Goal: Navigation & Orientation: Find specific page/section

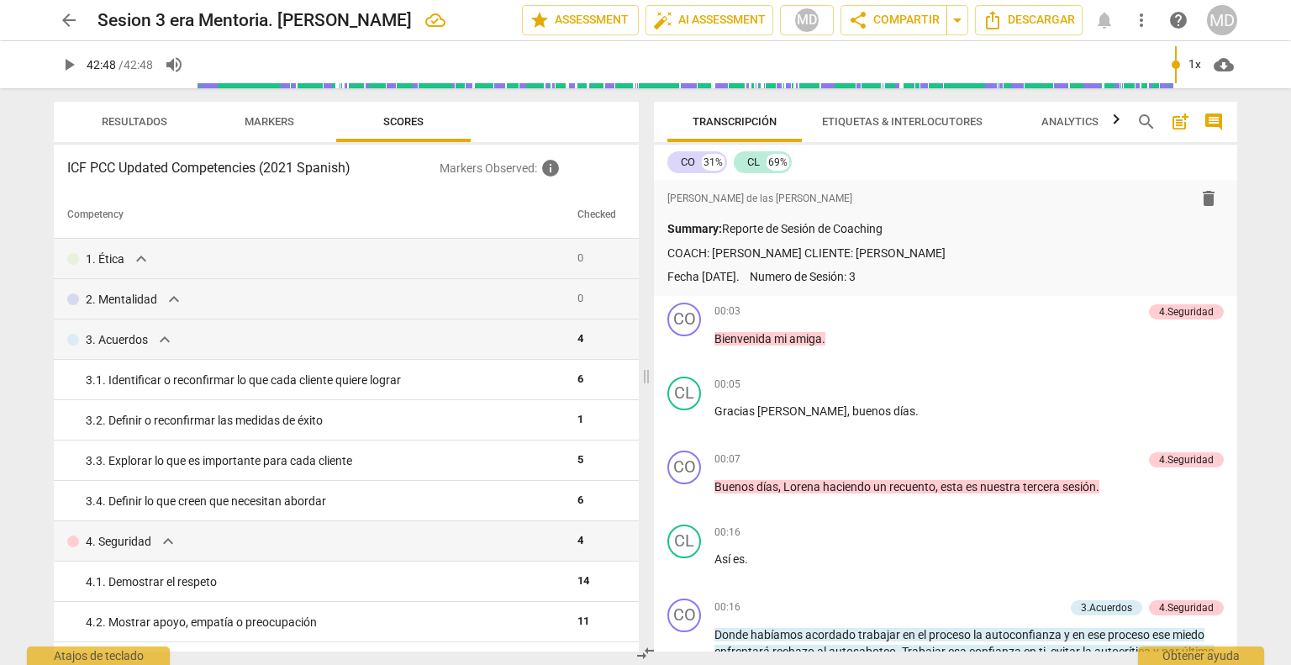
scroll to position [1403, 0]
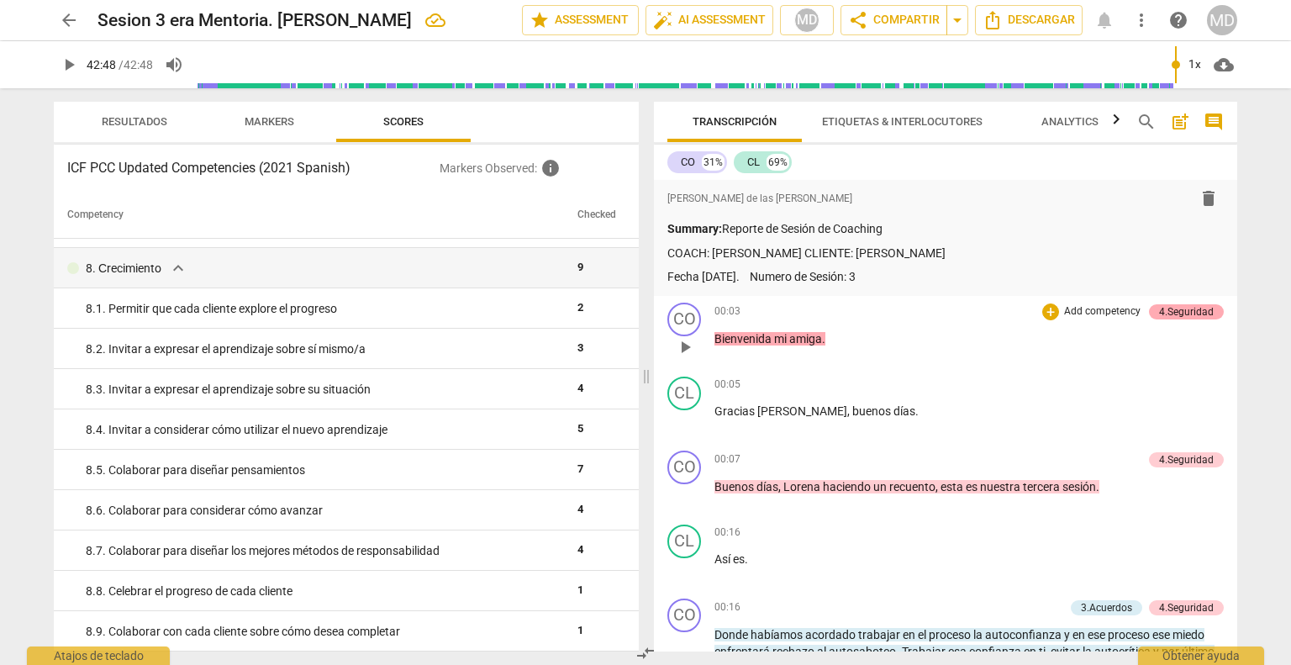
click at [1176, 305] on div "4.Seguridad" at bounding box center [1186, 311] width 55 height 15
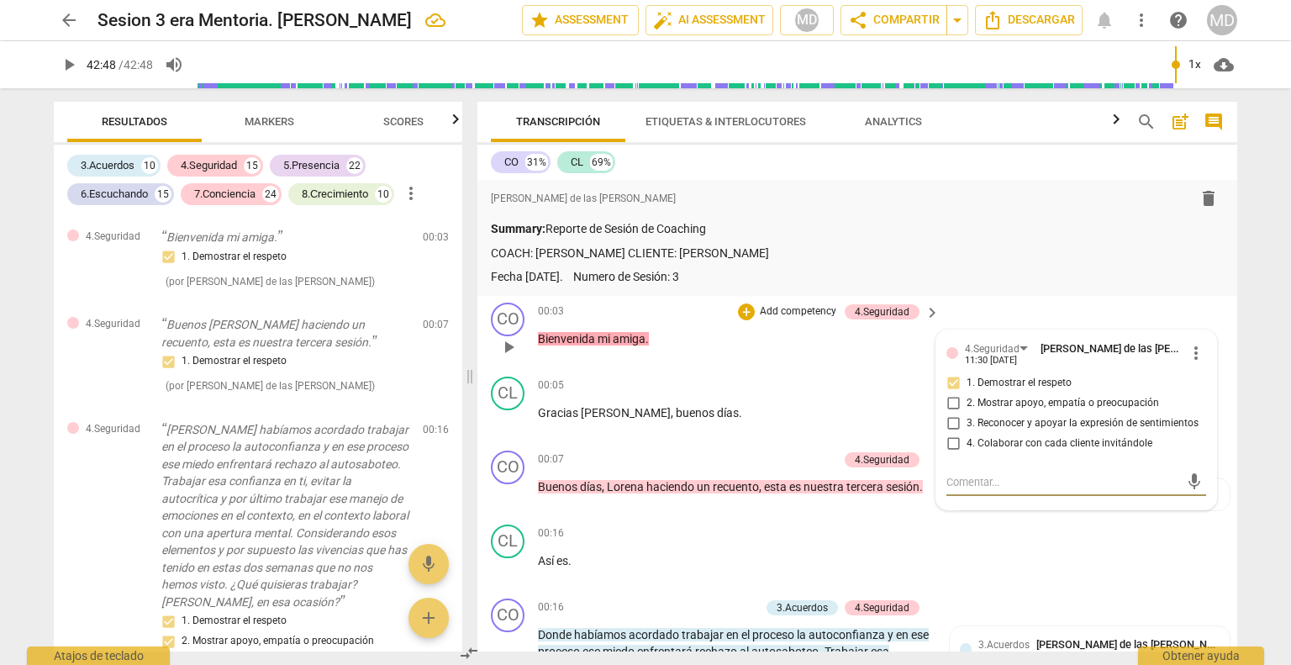
click at [705, 352] on div "00:03 + Add competency 4.Seguridad keyboard_arrow_right Bienvenida mi amiga ." at bounding box center [740, 333] width 404 height 61
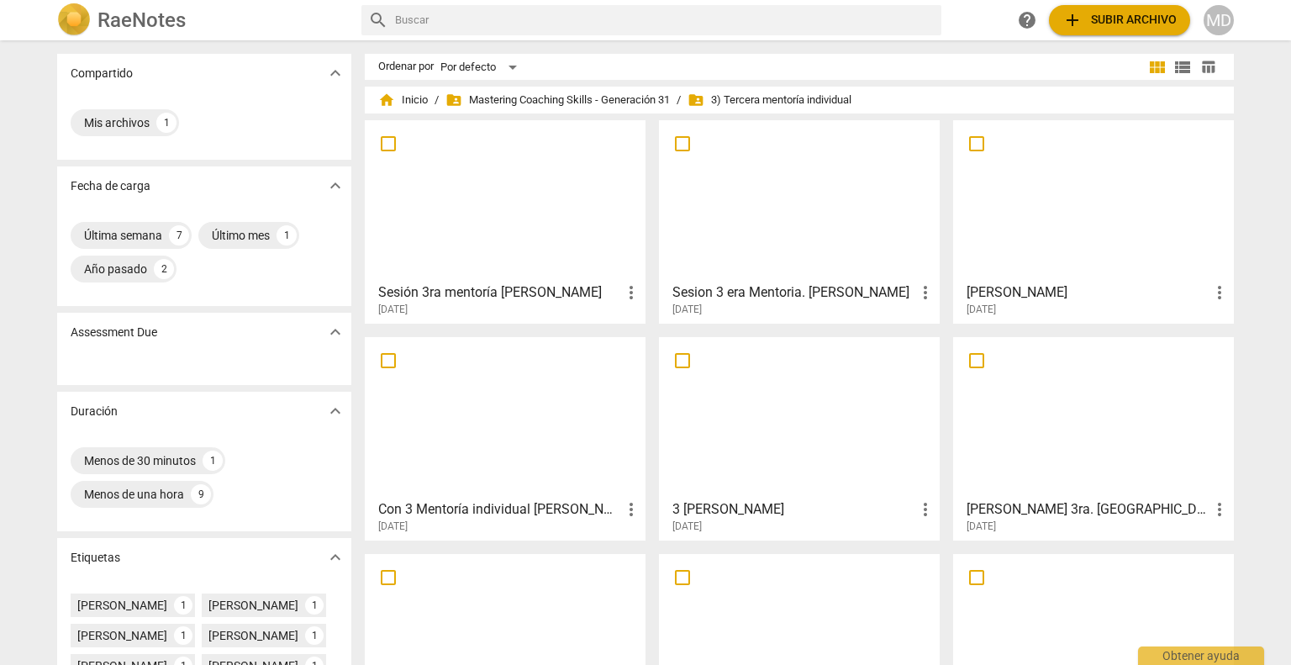
click at [760, 282] on h3 "Sesion 3 era Mentoria. [PERSON_NAME]" at bounding box center [794, 292] width 243 height 20
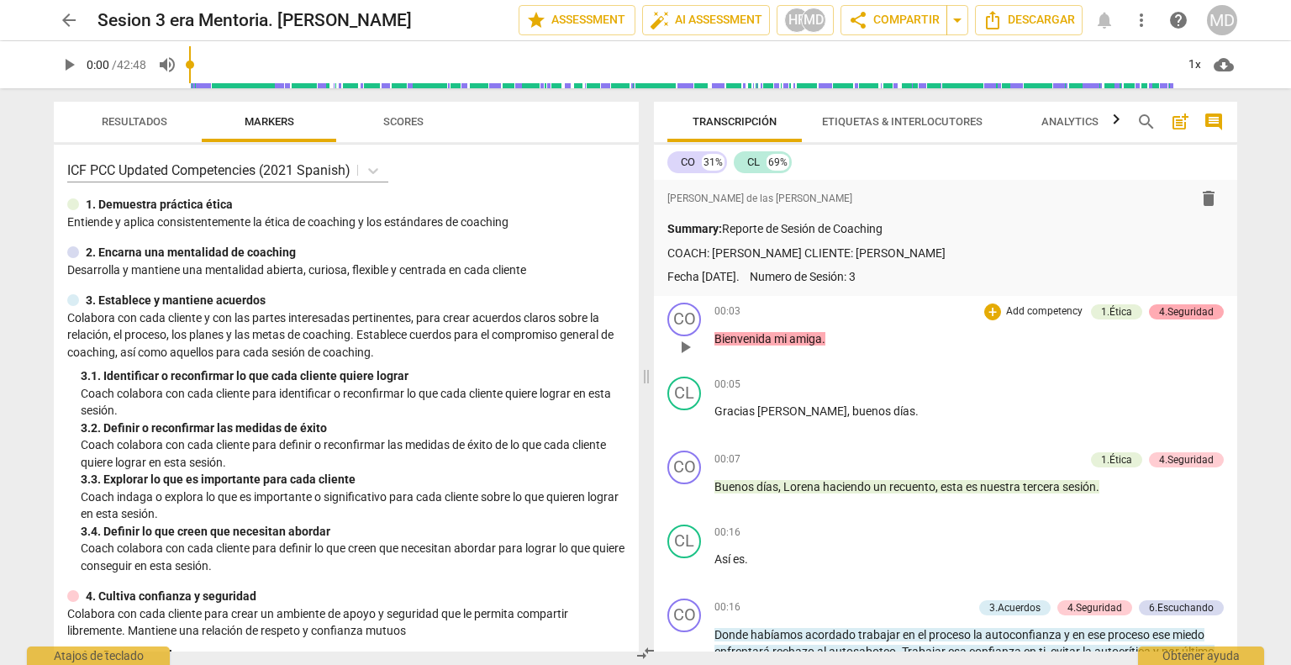
click at [1185, 310] on div "4.Seguridad" at bounding box center [1186, 311] width 55 height 15
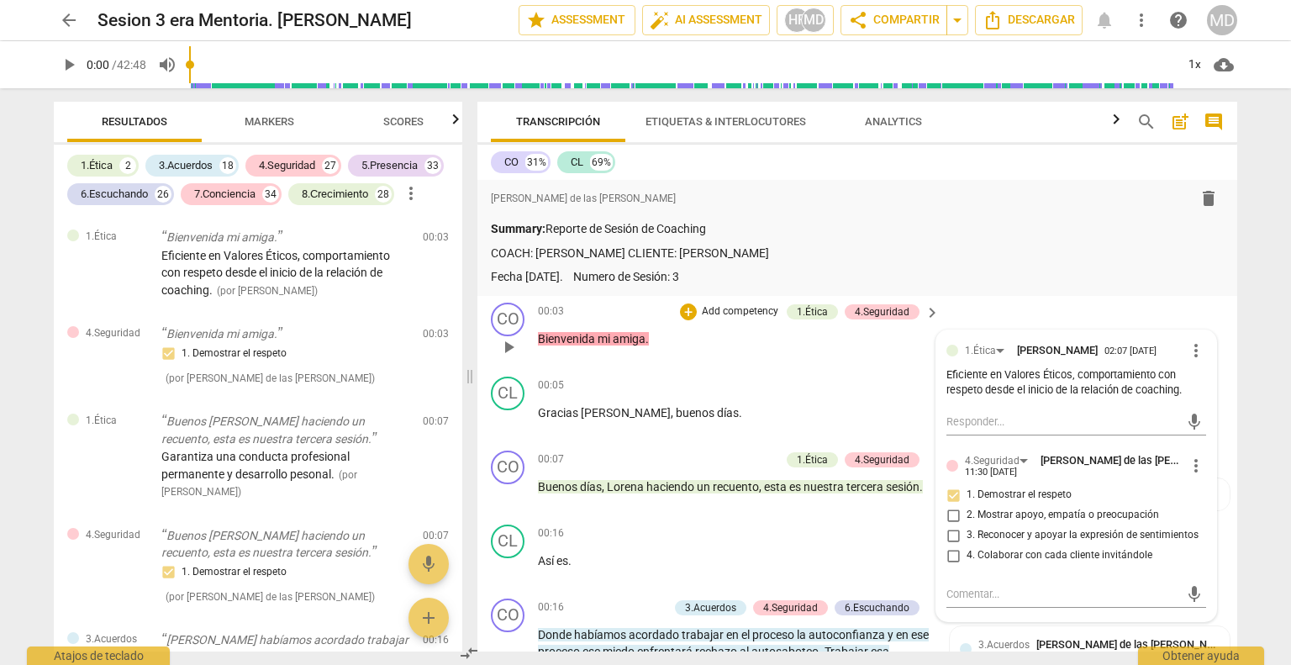
click at [732, 346] on p "Bienvenida mi amiga ." at bounding box center [734, 339] width 393 height 18
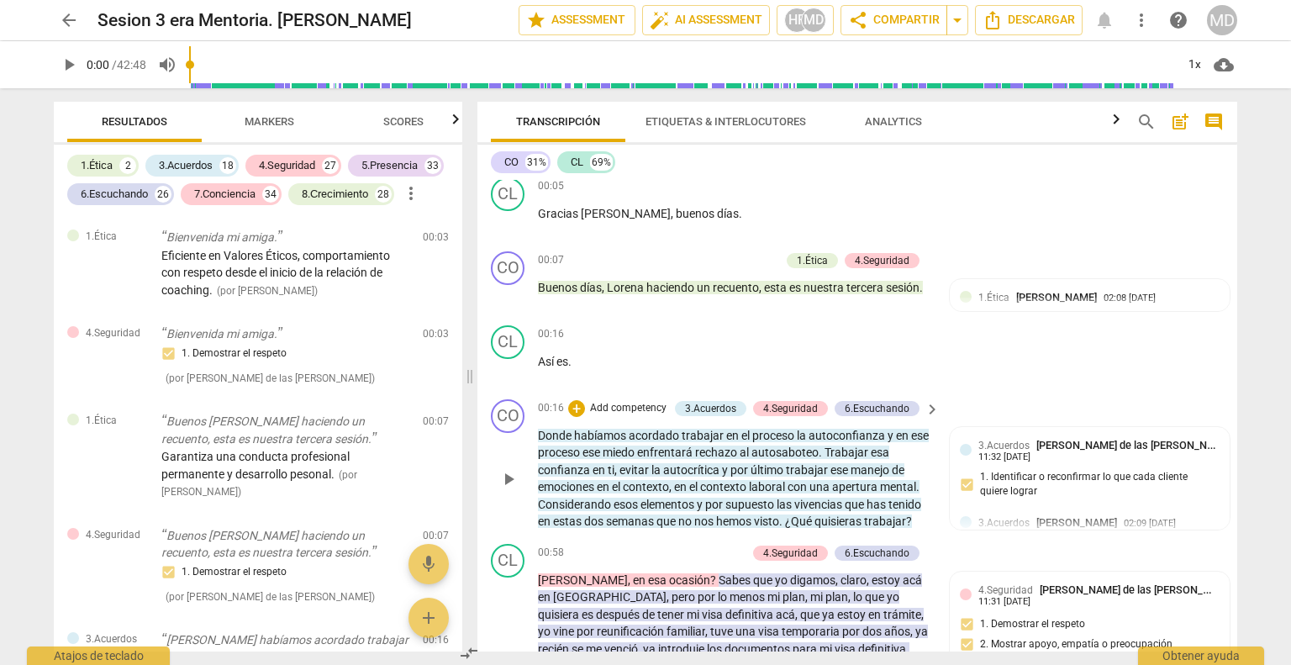
scroll to position [252, 0]
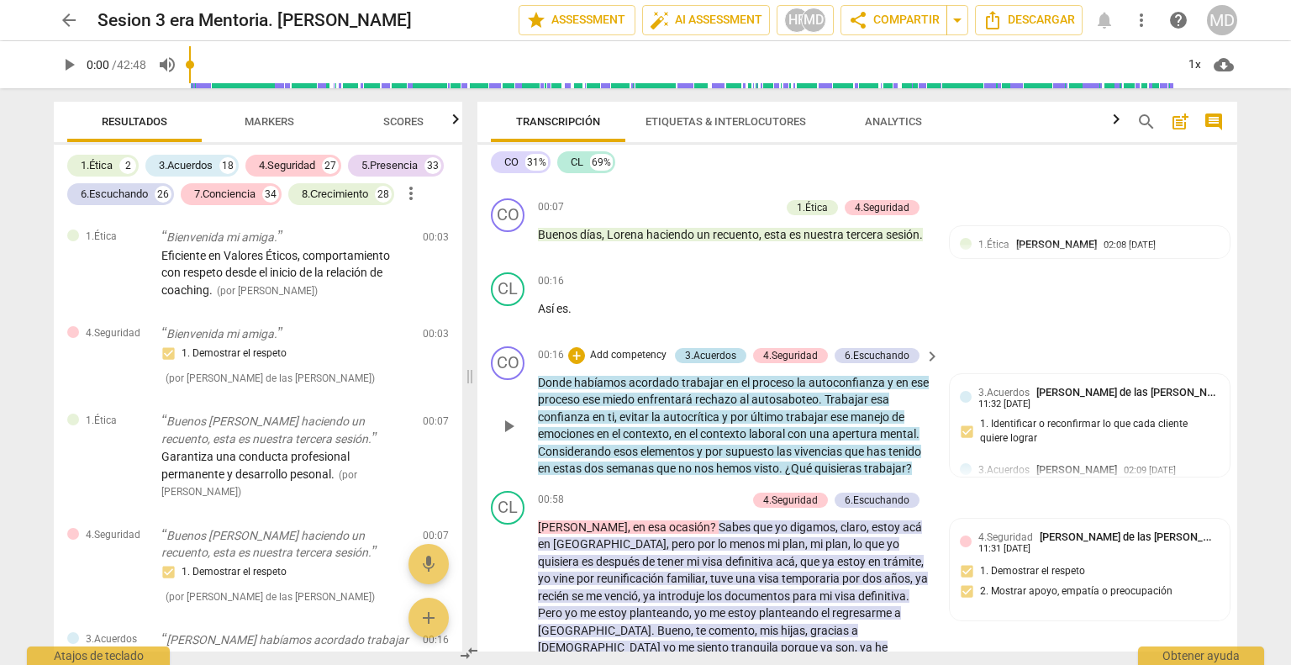
click at [721, 351] on div "3.Acuerdos" at bounding box center [710, 355] width 51 height 15
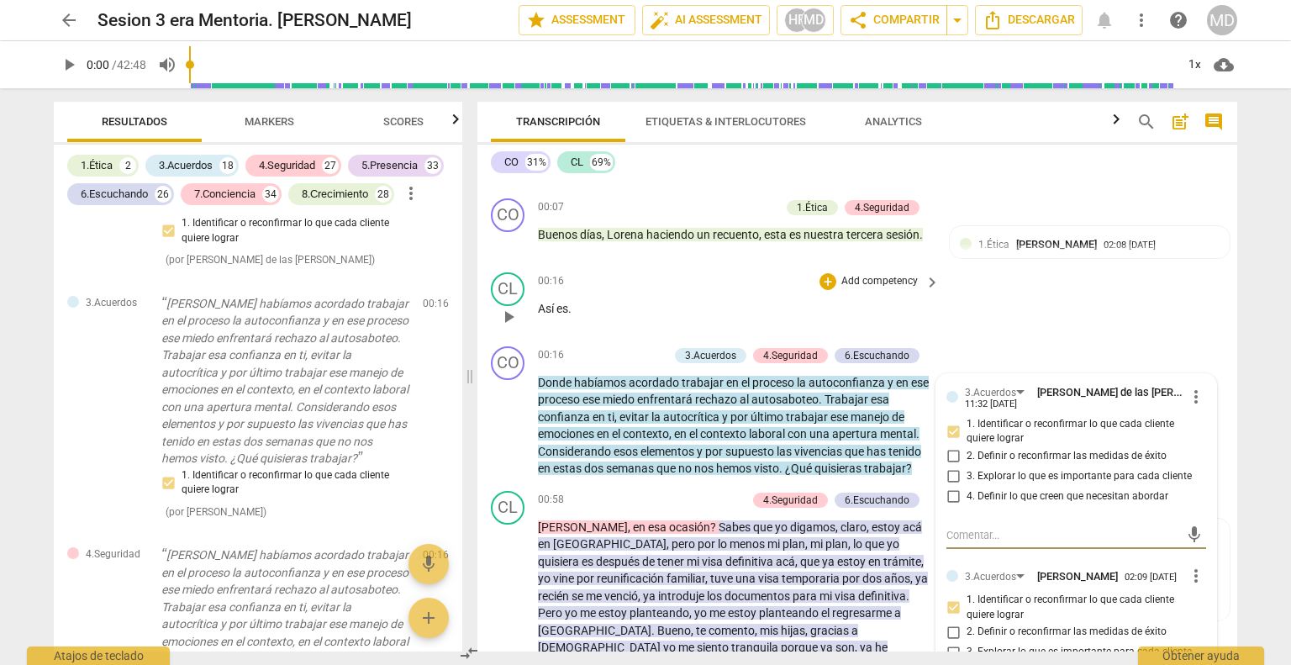
click at [687, 302] on p "Así es ." at bounding box center [734, 309] width 393 height 18
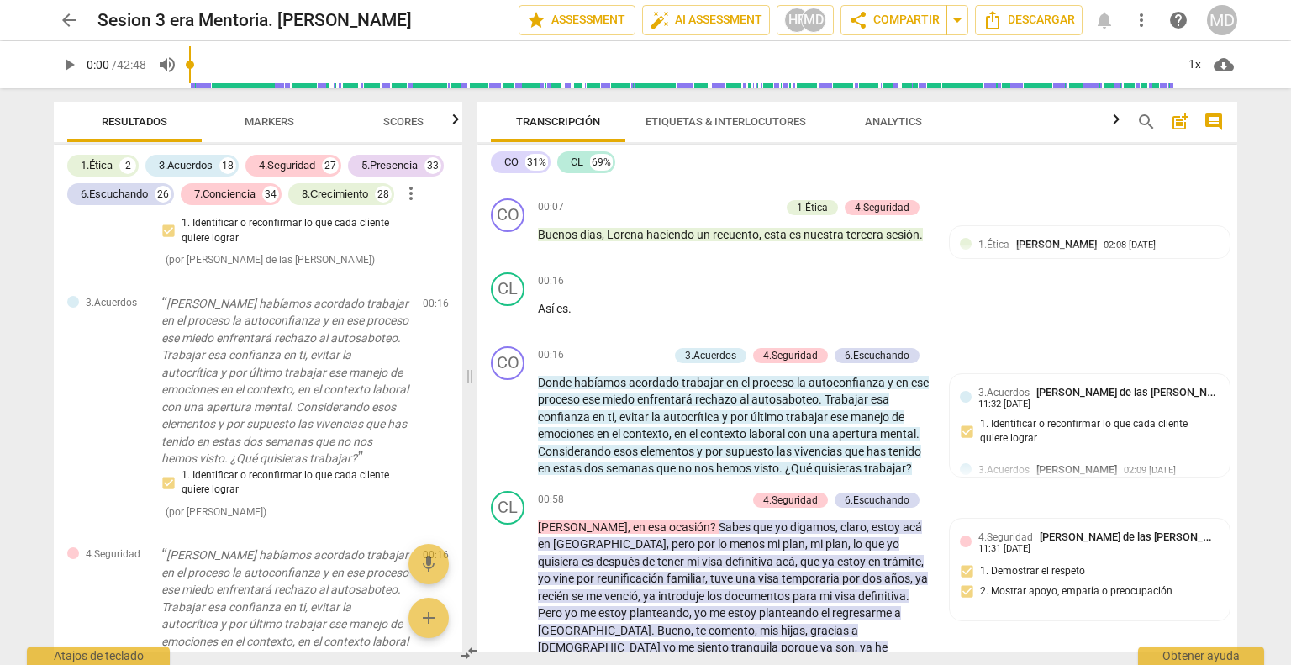
click at [66, 20] on span "arrow_back" at bounding box center [69, 20] width 20 height 20
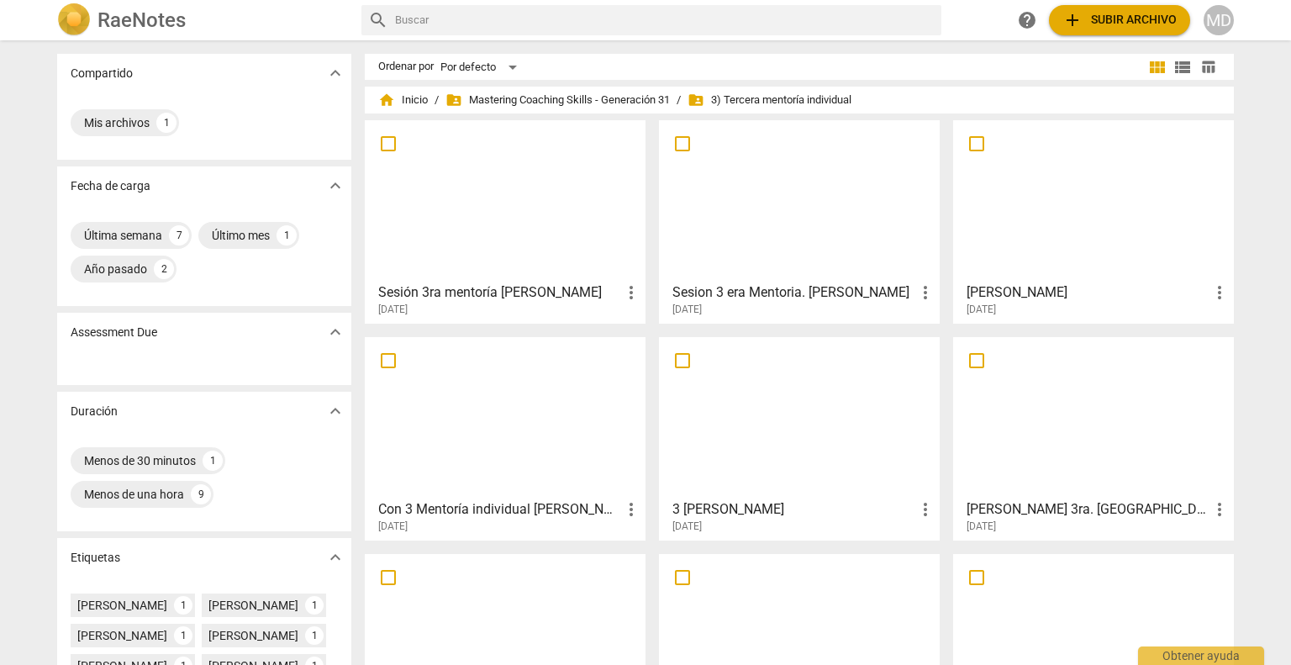
click at [770, 100] on span "folder_shared 3) Tercera mentoría individual" at bounding box center [770, 100] width 164 height 17
click at [625, 102] on span "folder_shared Mastering Coaching Skills - Generación 31" at bounding box center [558, 100] width 224 height 17
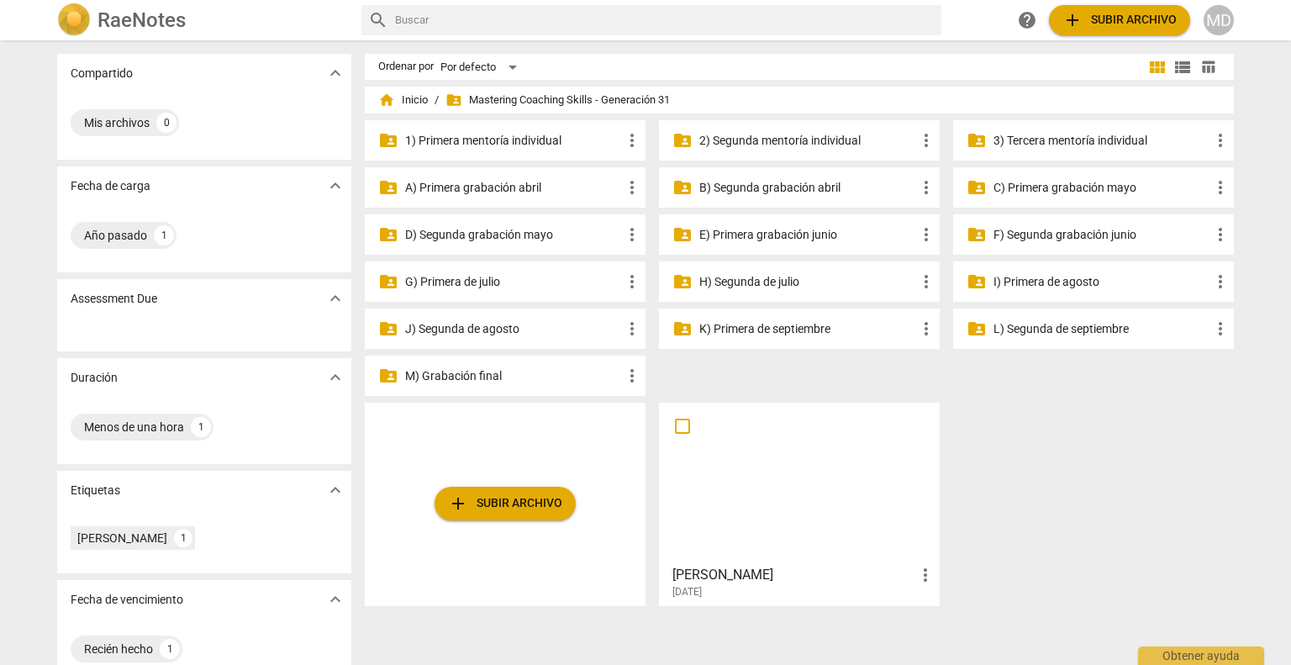
click at [1032, 138] on p "3) Tercera mentoría individual" at bounding box center [1102, 141] width 217 height 18
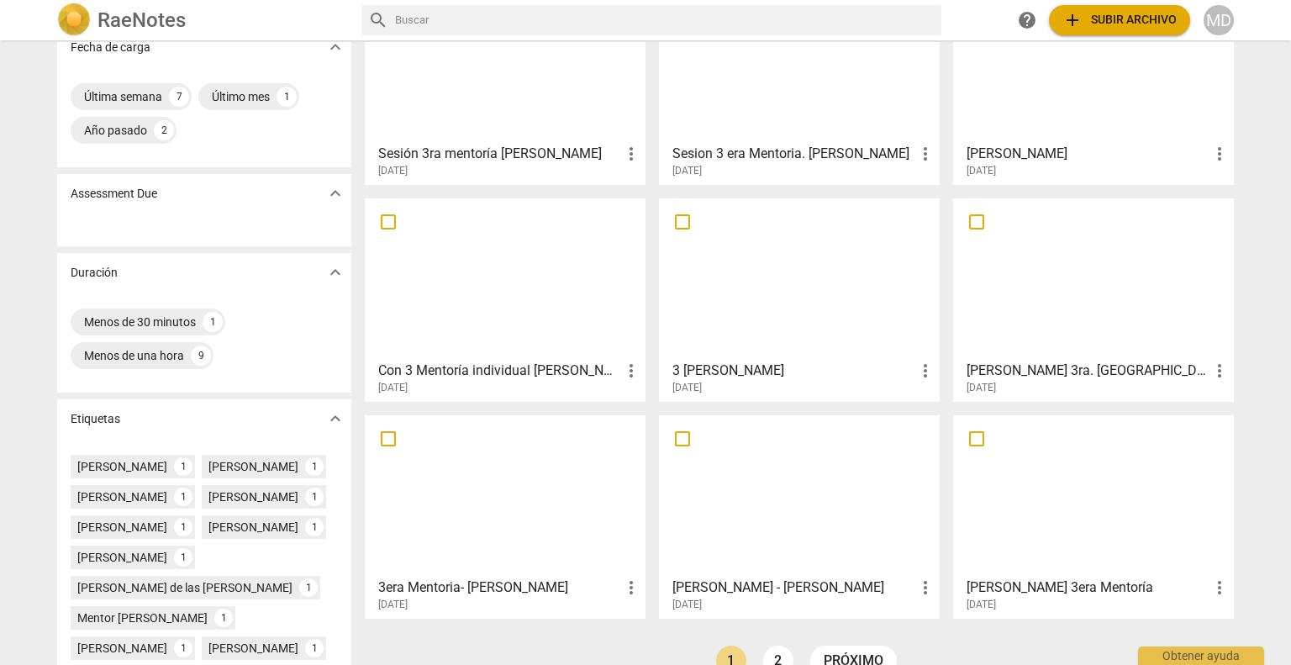
scroll to position [168, 0]
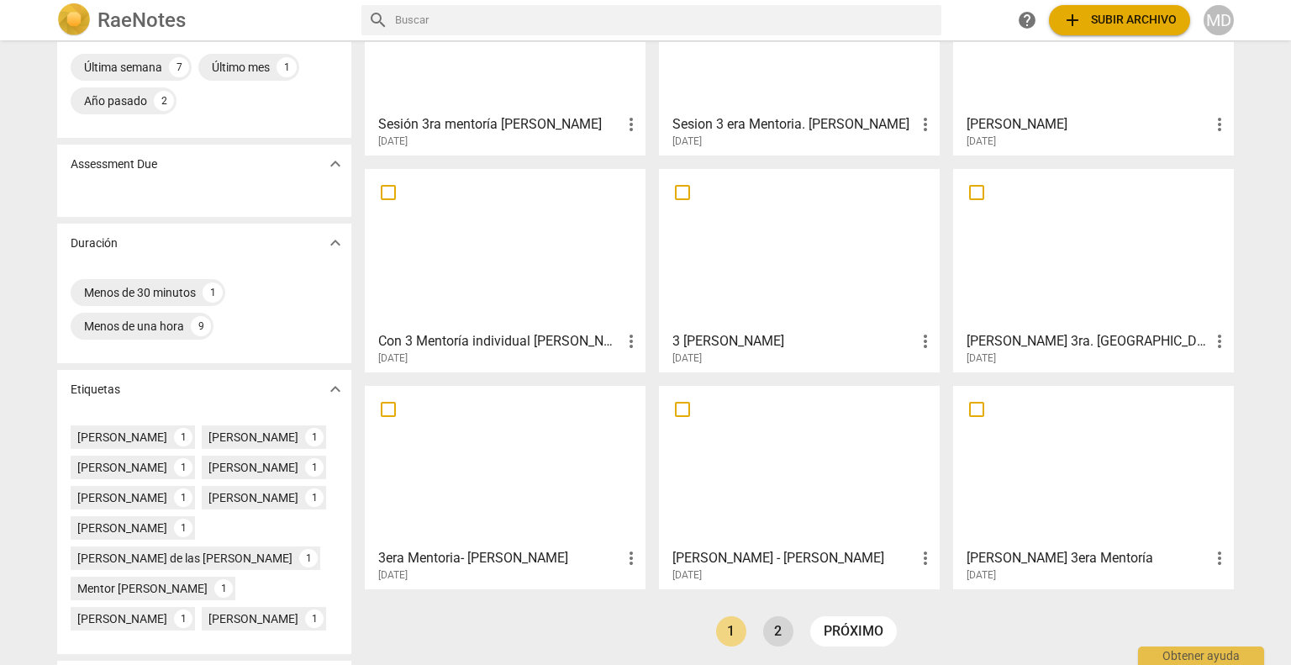
click at [784, 634] on link "2" at bounding box center [778, 631] width 30 height 30
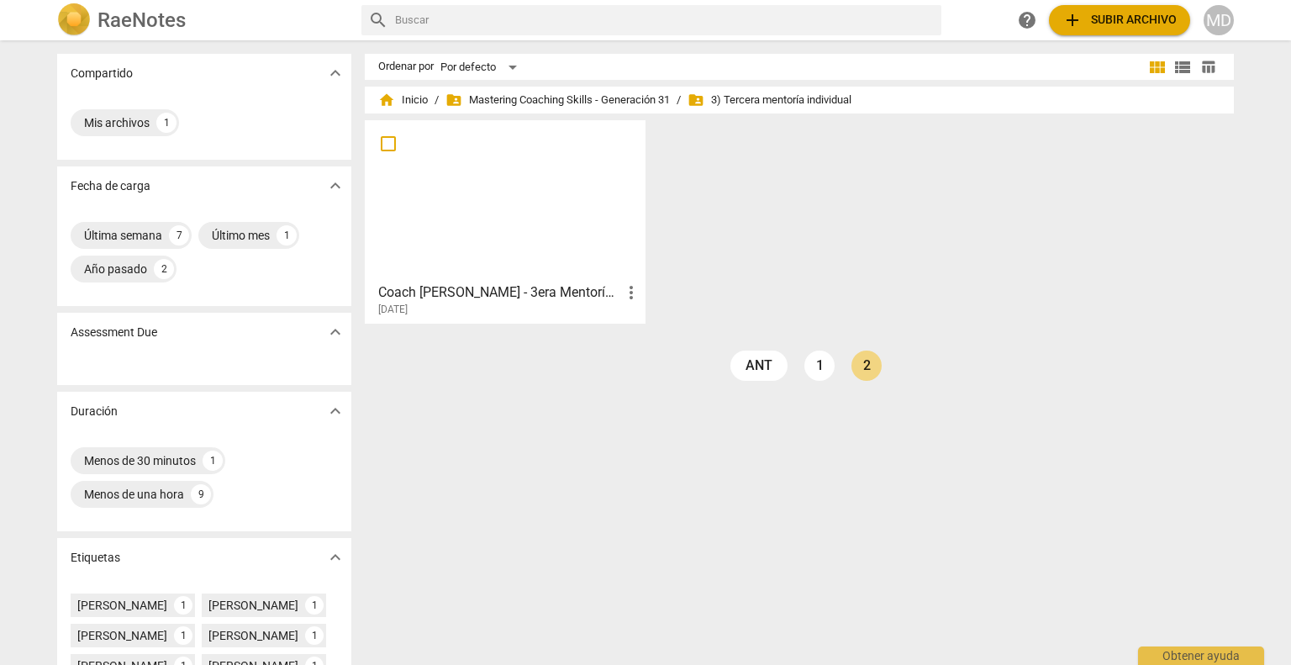
click at [799, 99] on span "folder_shared 3) Tercera mentoría individual" at bounding box center [770, 100] width 164 height 17
click at [525, 98] on span "folder_shared Mastering Coaching Skills - Generación 31" at bounding box center [558, 100] width 224 height 17
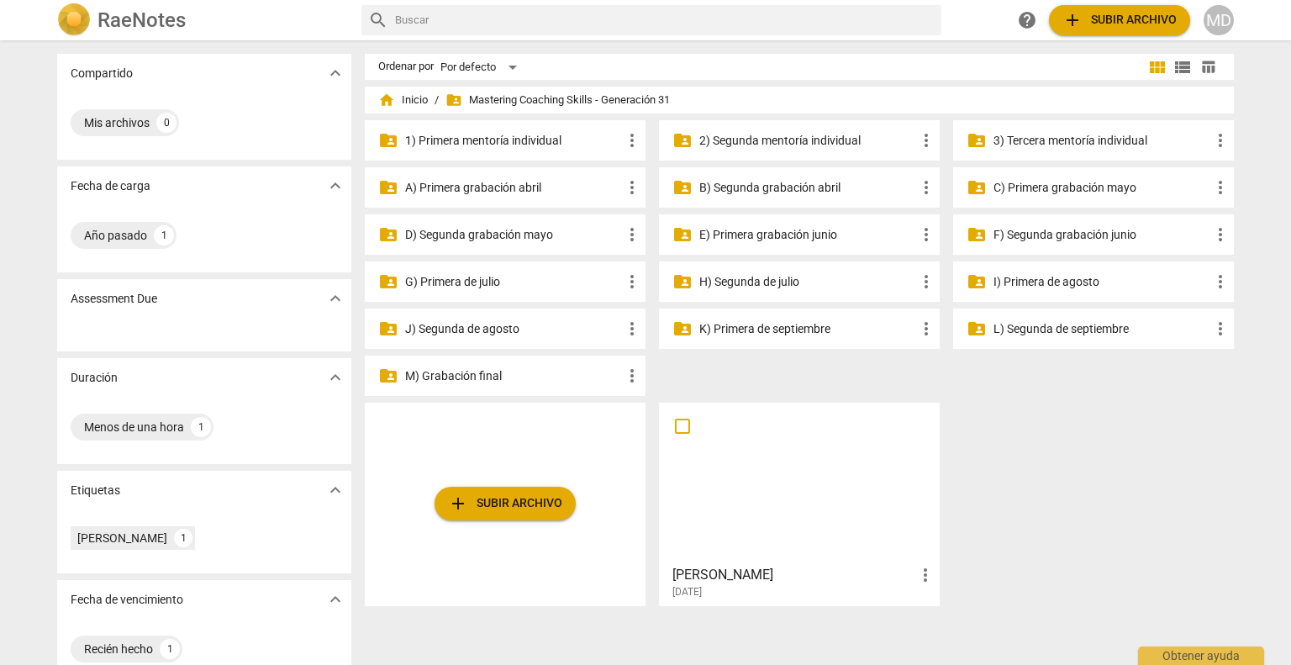
click at [1049, 141] on p "3) Tercera mentoría individual" at bounding box center [1102, 141] width 217 height 18
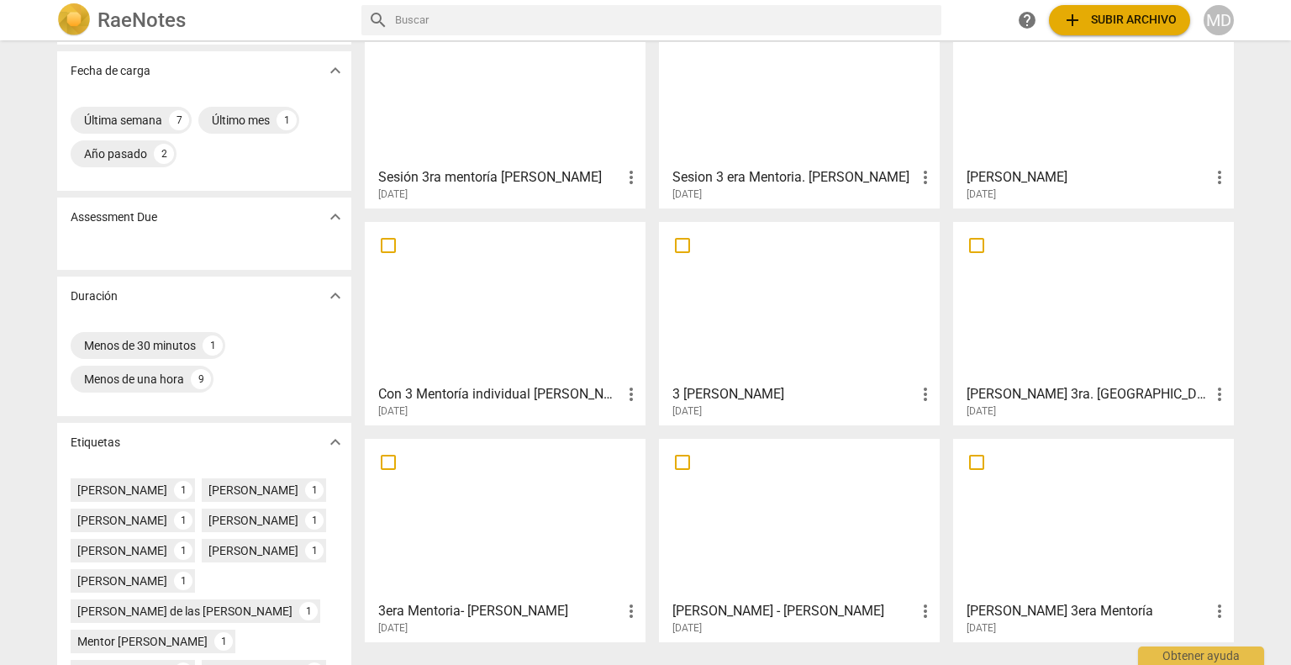
scroll to position [168, 0]
